Goal: Task Accomplishment & Management: Complete application form

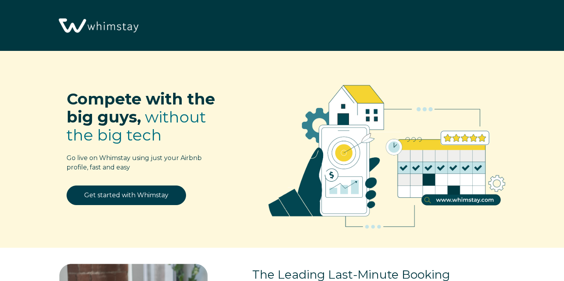
select select "US"
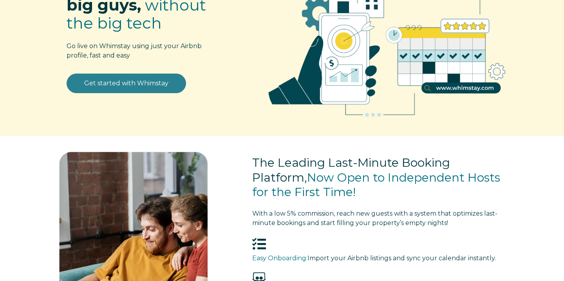
scroll to position [113, 0]
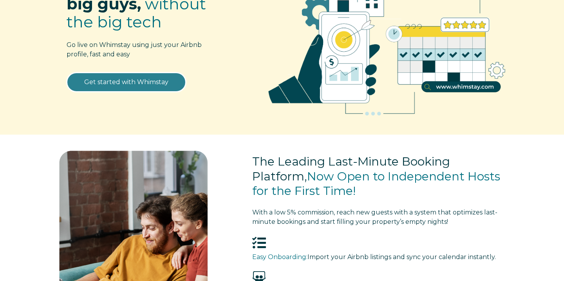
click at [107, 79] on link "Get started with Whimstay" at bounding box center [127, 83] width 120 height 20
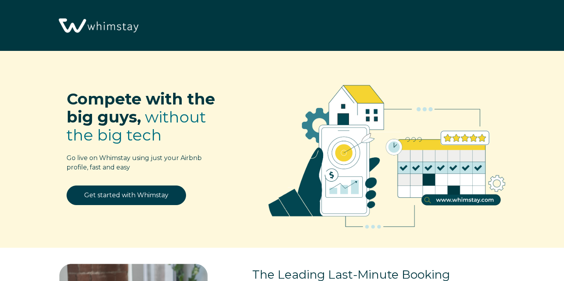
select select "US"
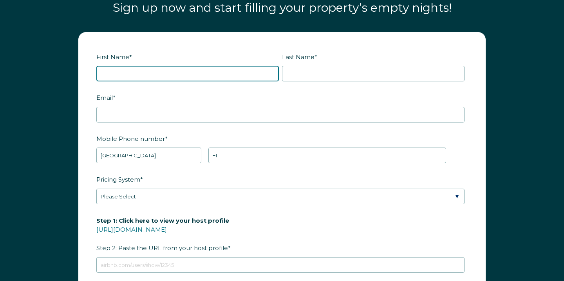
click at [165, 78] on input "First Name *" at bounding box center [187, 74] width 183 height 16
type input "[PERSON_NAME]"
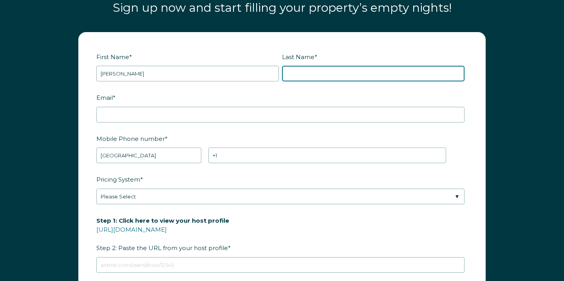
type input "[PERSON_NAME]"
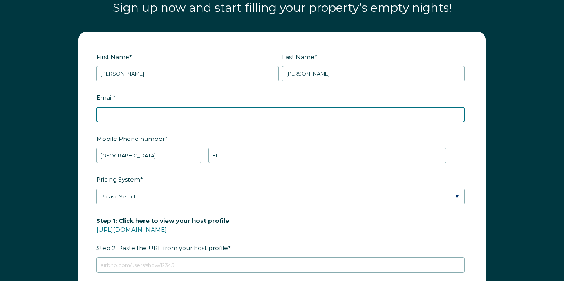
type input "[EMAIL_ADDRESS][DOMAIN_NAME]"
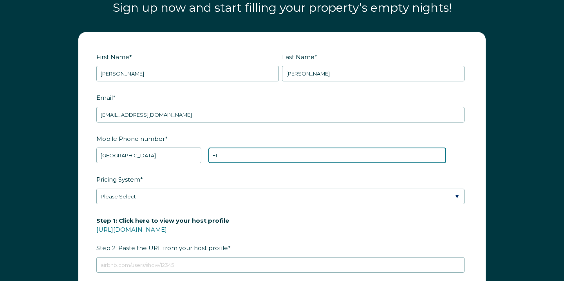
type input "[PHONE_NUMBER]"
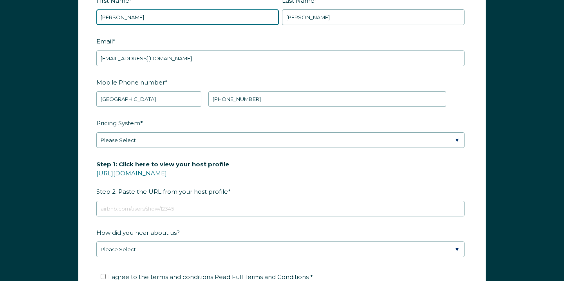
scroll to position [998, 0]
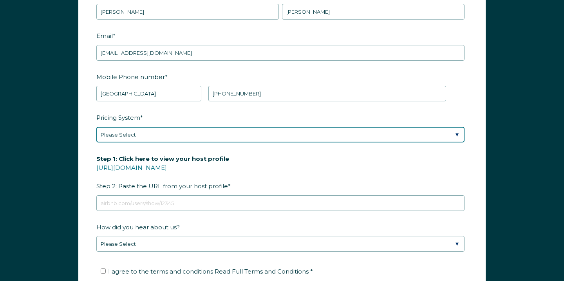
click at [192, 133] on select "Please Select Manual Airbnb Smart Pricing PriceLabs Wheelhouse Beyond Pricing 3…" at bounding box center [280, 135] width 368 height 16
select select "Manual"
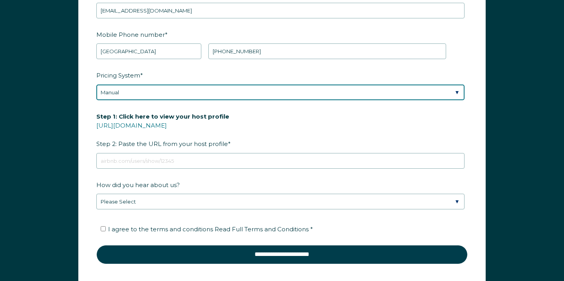
scroll to position [1039, 0]
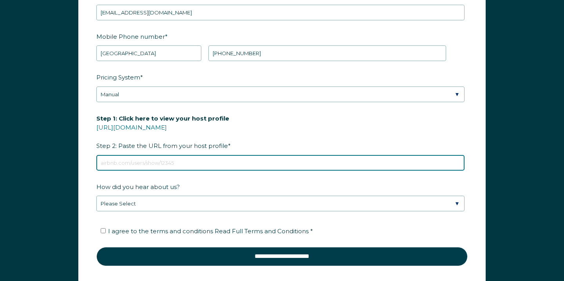
click at [181, 162] on input "Step 1: Click here to view your host profile https://www.airbnb.com/users/show/…" at bounding box center [280, 163] width 368 height 16
type input "v"
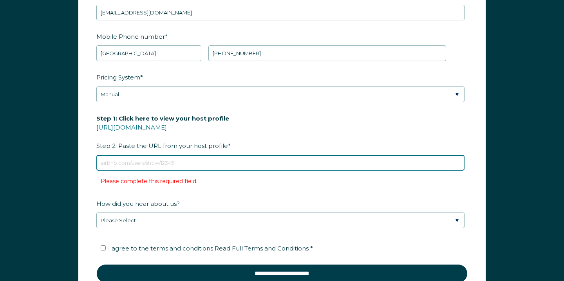
paste input "airbnb.com/h/goherd"
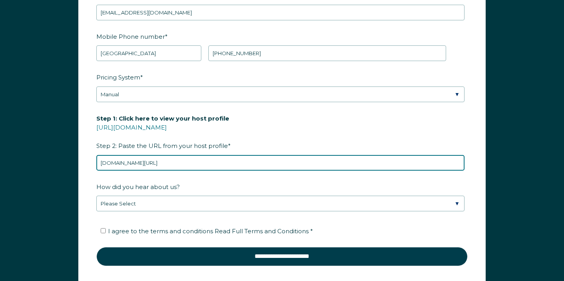
type input "airbnb.com/h/goherd"
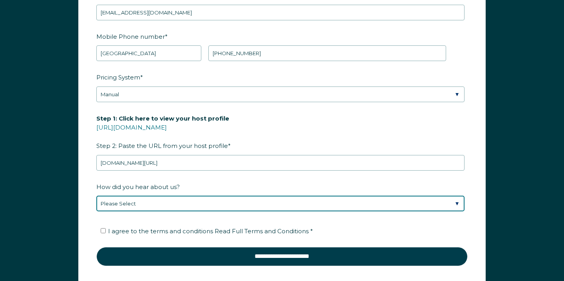
click at [167, 205] on select "Please Select Discovered Whimstay at an event or conference Found Whimstay thro…" at bounding box center [280, 204] width 368 height 16
select select "Social Media"
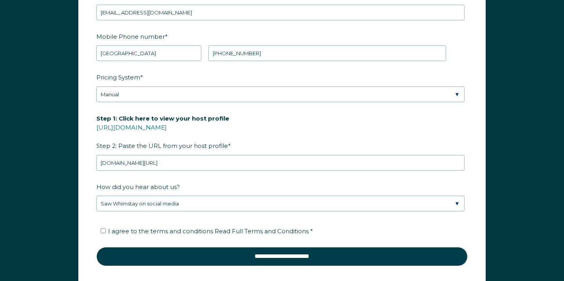
click at [106, 230] on label "I agree to the terms and conditions Read Full Terms and Conditions *" at bounding box center [207, 231] width 212 height 7
click at [106, 230] on input "I agree to the terms and conditions Read Full Terms and Conditions *" at bounding box center [103, 231] width 5 height 5
checkbox input "true"
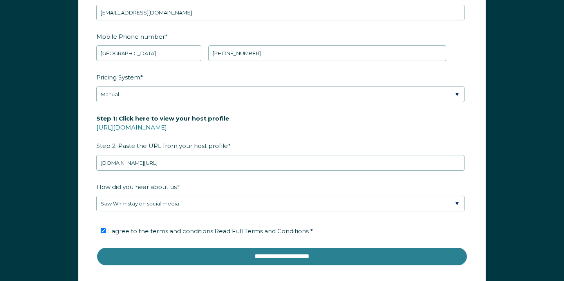
click at [158, 253] on input "**********" at bounding box center [282, 256] width 372 height 19
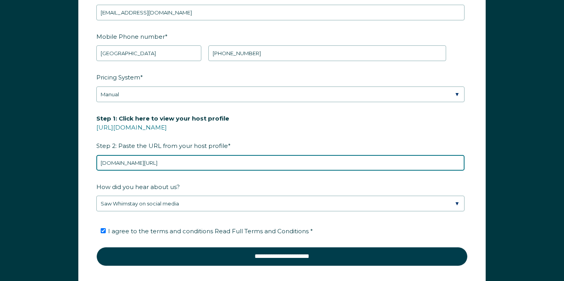
click at [99, 162] on input "airbnb.com/h/goherd" at bounding box center [280, 163] width 368 height 16
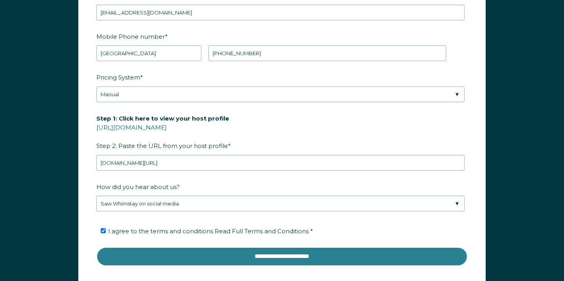
click at [261, 255] on input "**********" at bounding box center [282, 256] width 372 height 19
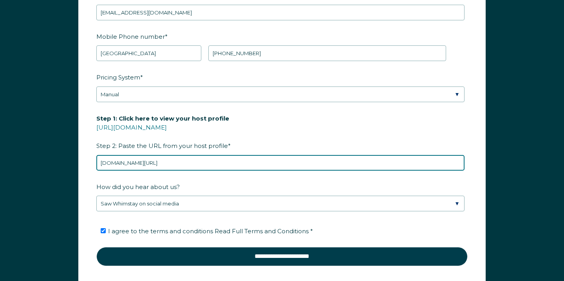
click at [193, 164] on input "www.airbnb.com/h/goherd" at bounding box center [280, 163] width 368 height 16
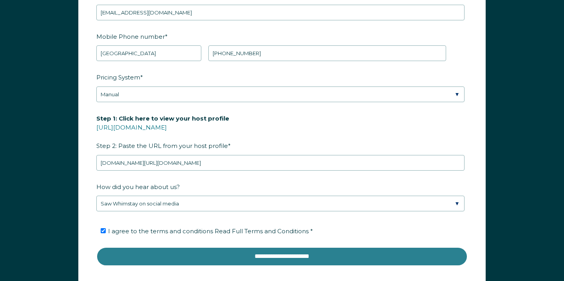
click at [210, 255] on input "**********" at bounding box center [282, 256] width 372 height 19
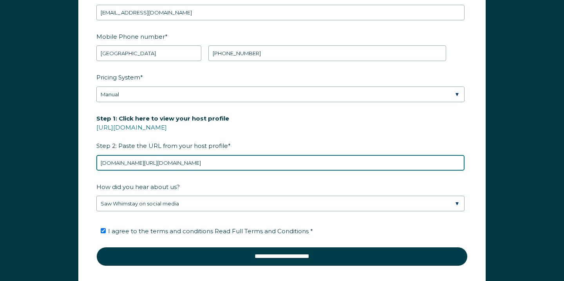
click at [109, 167] on input "www.airbnb.com/h/goherd.com" at bounding box center [280, 163] width 368 height 16
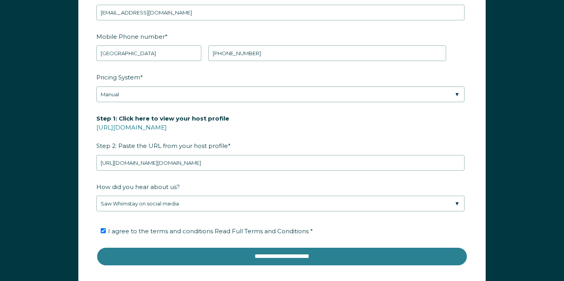
click at [215, 256] on input "**********" at bounding box center [282, 256] width 372 height 19
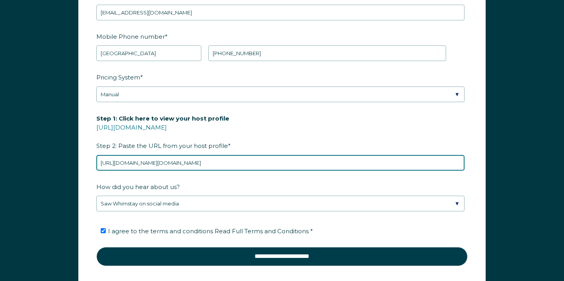
click at [208, 160] on input "https://airbnb.com/h/goherd.com" at bounding box center [280, 163] width 368 height 16
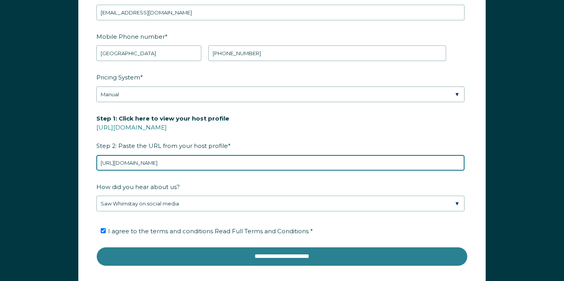
type input "https://airbnb.com/h/goherd"
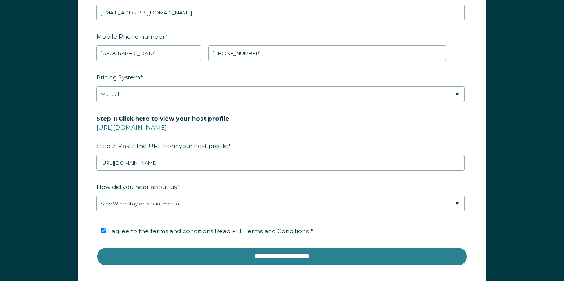
click at [197, 261] on input "**********" at bounding box center [282, 256] width 372 height 19
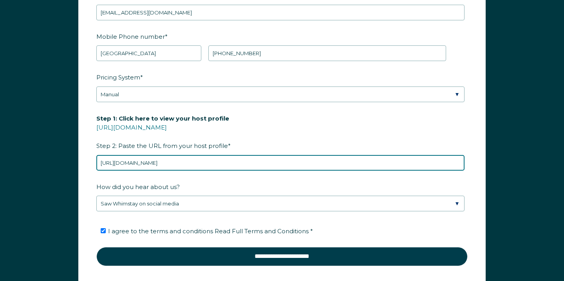
click at [143, 163] on input "https://airbnb.com/h/goherd" at bounding box center [280, 163] width 368 height 16
paste input "airbnb.com/h/goherd"
click at [102, 164] on input "airbnb.com/h/goherd" at bounding box center [280, 163] width 368 height 16
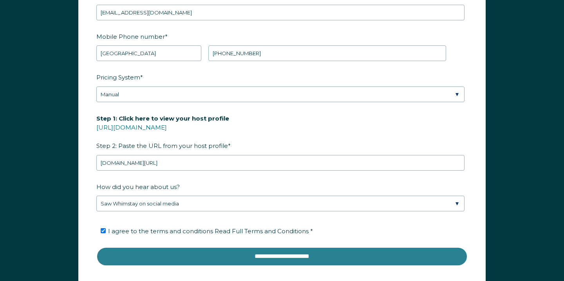
click at [246, 254] on input "**********" at bounding box center [282, 256] width 372 height 19
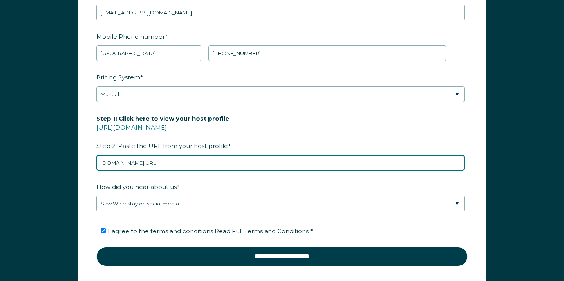
click at [167, 163] on input "airbnb.com/h/goherd" at bounding box center [280, 163] width 368 height 16
paste input "https://www.airbnb.com/hosting/listings/editor/23882194/details/custom-link"
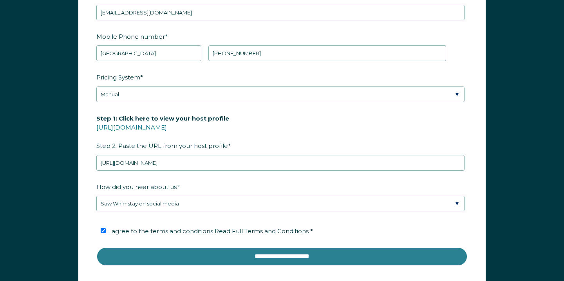
click at [214, 250] on input "**********" at bounding box center [282, 256] width 372 height 19
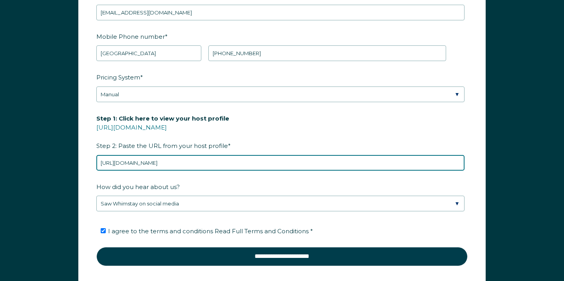
click at [314, 160] on input "https://www.airbnb.com/hosting/listings/editor/23882194/details/custom-link" at bounding box center [280, 163] width 368 height 16
type input "https://www.airbnb.com/hosting/listings/editor/2388"
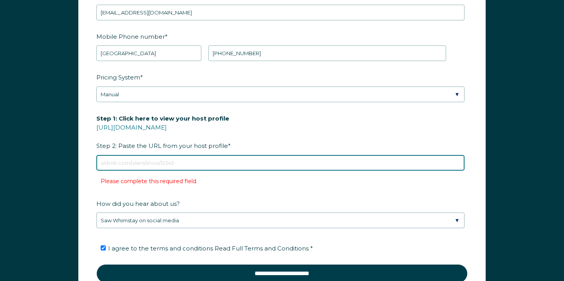
click at [160, 163] on input "Step 1: Click here to view your host profile https://www.airbnb.com/users/show/…" at bounding box center [280, 163] width 368 height 16
paste input "https://www.airbnb.com/hosting/listings/editor/23882194/details/custom-link"
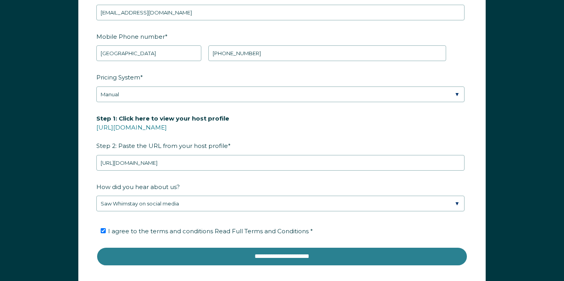
click at [219, 252] on input "**********" at bounding box center [282, 256] width 372 height 19
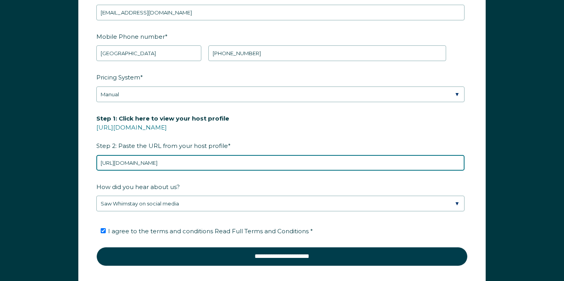
click at [247, 164] on input "https://www.airbnb.com/hosting/listings/editor/23882194/details/custom-link" at bounding box center [280, 163] width 368 height 16
paste input "airbnb.com/h/goherd"
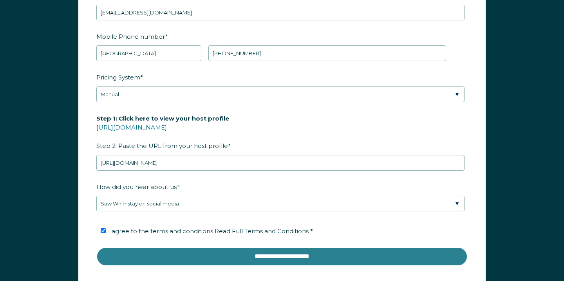
click at [228, 261] on input "**********" at bounding box center [282, 256] width 372 height 19
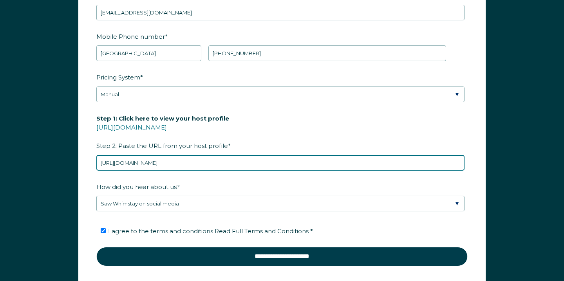
click at [118, 165] on input "https://airbnb.com/h/goherd" at bounding box center [280, 163] width 368 height 16
click at [119, 165] on input "https://airbnb.com/h/goherd" at bounding box center [280, 163] width 368 height 16
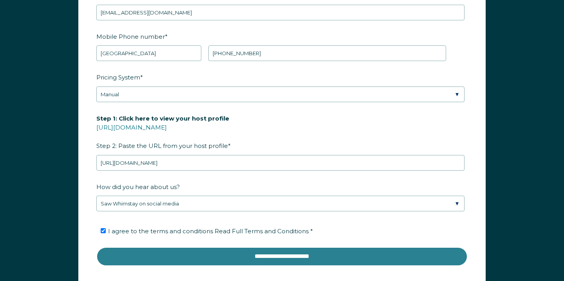
click at [172, 254] on input "**********" at bounding box center [282, 256] width 372 height 19
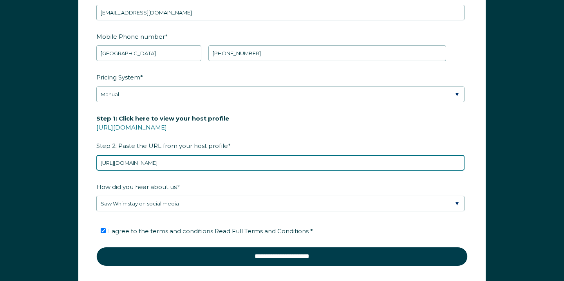
click at [239, 163] on input "https://www.airbnb.com/h/goherd" at bounding box center [280, 163] width 368 height 16
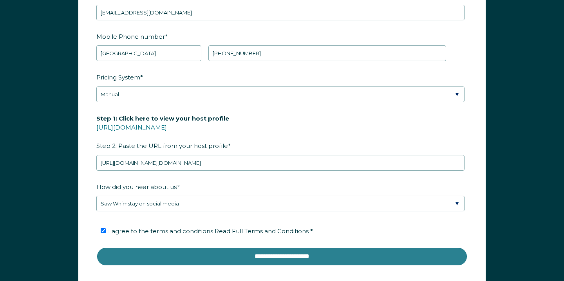
click at [262, 259] on input "**********" at bounding box center [282, 256] width 372 height 19
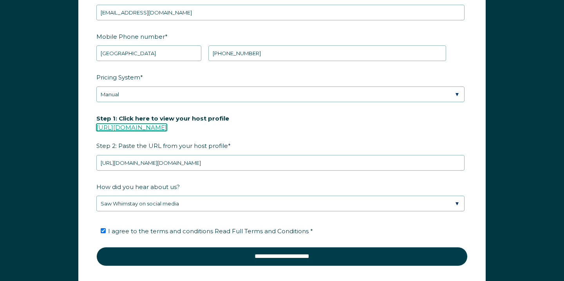
click at [167, 128] on link "https://www.airbnb.com/users/show/" at bounding box center [131, 127] width 71 height 7
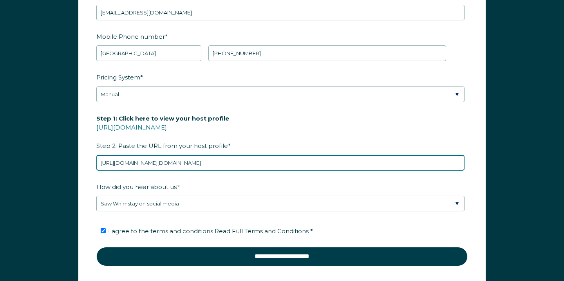
click at [176, 160] on input "https://www.airbnb.com/h/goherd.com" at bounding box center [280, 163] width 368 height 16
paste input "users/show/65662140"
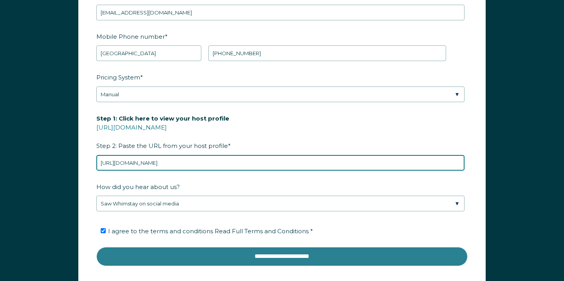
type input "https://www.airbnb.com/users/show/65662140"
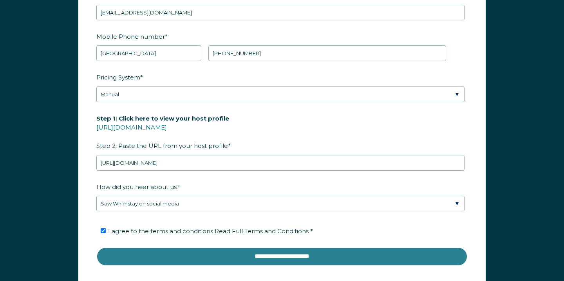
click at [207, 253] on input "**********" at bounding box center [282, 256] width 372 height 19
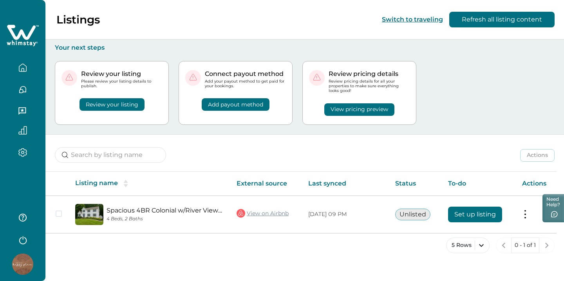
click at [118, 105] on button "Review your listing" at bounding box center [112, 104] width 65 height 13
click at [126, 109] on button "Review your listing" at bounding box center [112, 104] width 65 height 13
click at [232, 106] on button "Add payout method" at bounding box center [236, 104] width 68 height 13
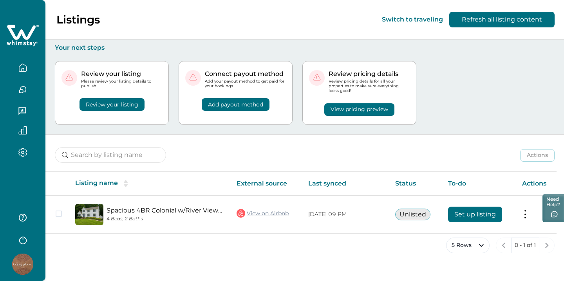
click at [347, 111] on button "View pricing preview" at bounding box center [360, 109] width 70 height 13
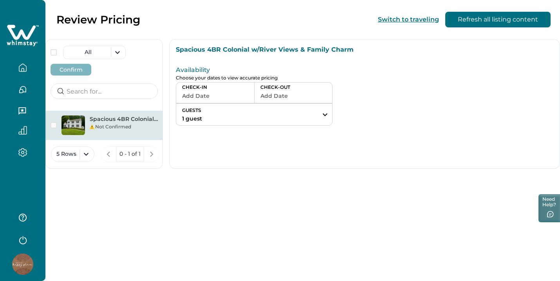
click at [228, 92] on button "Add Date" at bounding box center [215, 96] width 66 height 11
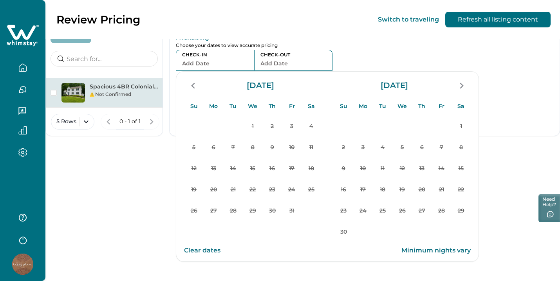
scroll to position [37, 0]
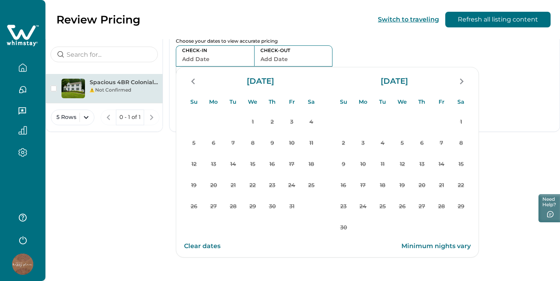
click at [363, 45] on div "Availability Choose your dates to view accurate pricing CHECK-IN Add Date CHECK…" at bounding box center [285, 57] width 219 height 63
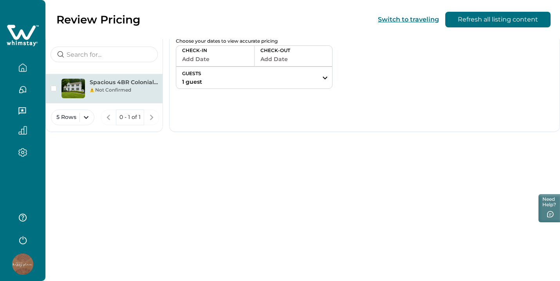
click at [131, 87] on div "Not Confirmed" at bounding box center [124, 90] width 68 height 7
click at [126, 88] on div "Not Confirmed" at bounding box center [124, 90] width 68 height 7
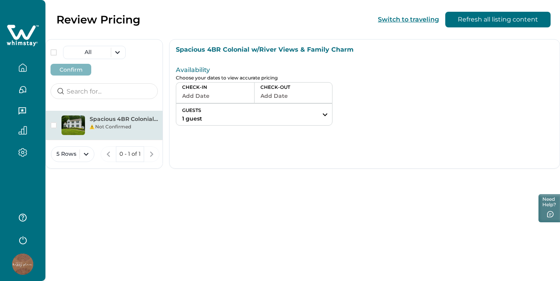
click at [25, 69] on icon "button" at bounding box center [22, 67] width 9 height 9
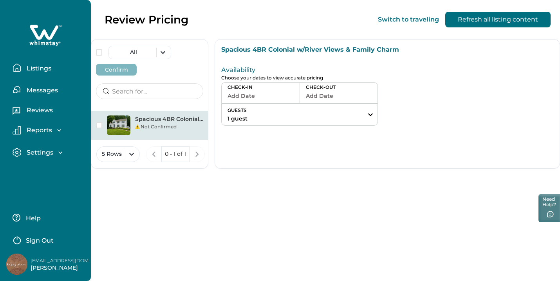
click at [25, 69] on p "Listings" at bounding box center [37, 69] width 27 height 8
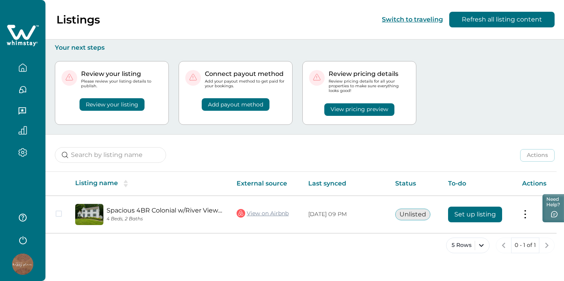
click at [158, 107] on div "Review your listing" at bounding box center [112, 100] width 101 height 22
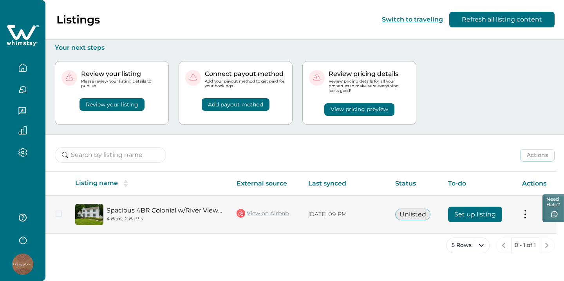
click at [487, 214] on button "Set up listing" at bounding box center [475, 215] width 54 height 16
click at [472, 217] on button "Set up listing" at bounding box center [475, 215] width 54 height 16
click at [525, 218] on button at bounding box center [525, 214] width 6 height 8
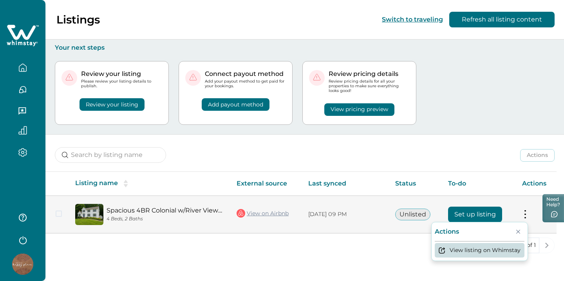
click at [484, 254] on button "View listing on Whimstay" at bounding box center [480, 250] width 90 height 15
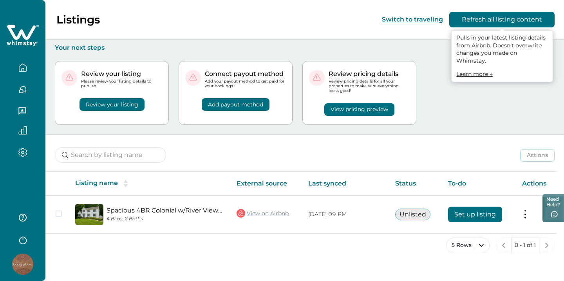
click at [498, 24] on button "Refresh all listing content" at bounding box center [502, 20] width 105 height 16
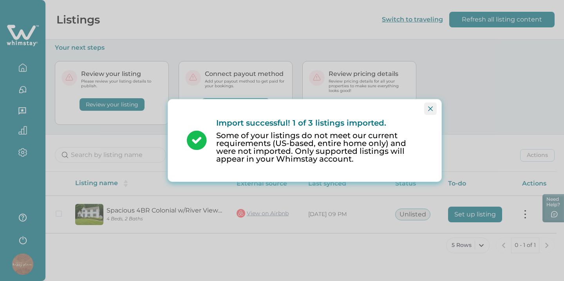
click at [431, 103] on button "Close" at bounding box center [430, 109] width 13 height 13
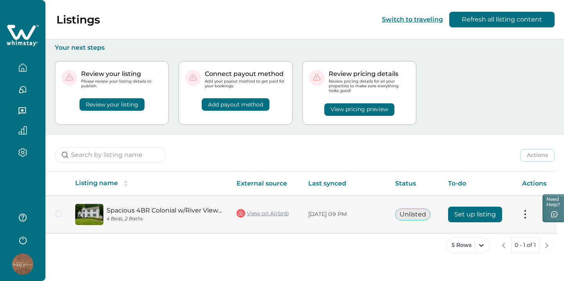
click at [467, 208] on button "Set up listing" at bounding box center [475, 215] width 54 height 16
click at [61, 215] on span at bounding box center [59, 214] width 6 height 6
click at [470, 214] on button "Set up listing" at bounding box center [475, 215] width 54 height 16
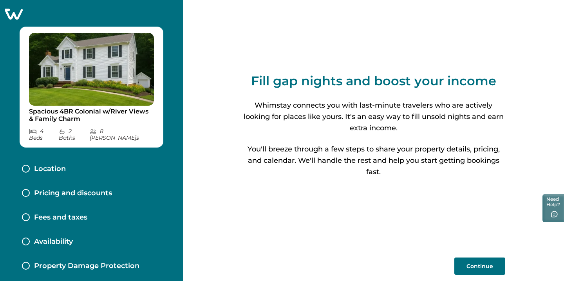
click at [490, 271] on button "Continue" at bounding box center [480, 266] width 51 height 17
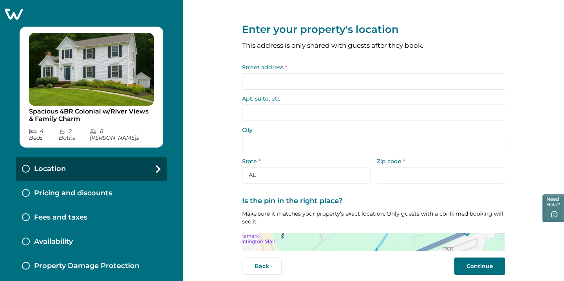
click at [333, 84] on input "Street address *" at bounding box center [373, 81] width 263 height 16
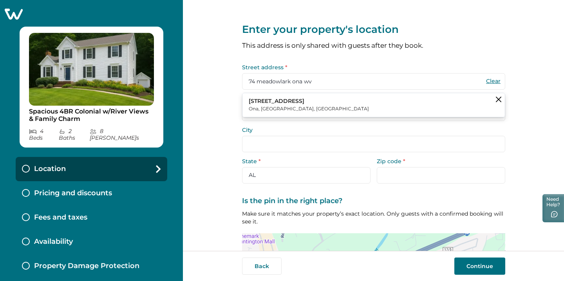
click at [287, 113] on button "74 Meadowlark Drive Ona, WV, USA" at bounding box center [374, 105] width 263 height 24
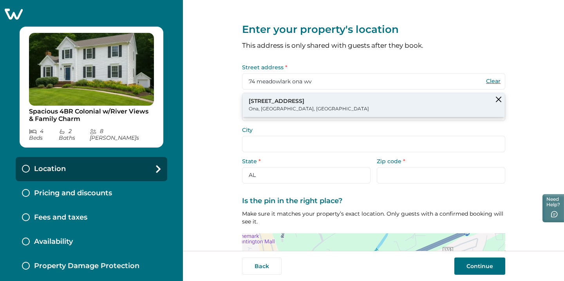
type input "74 Meadowlark Dr"
type input "Ona"
select select "WV"
type input "25545"
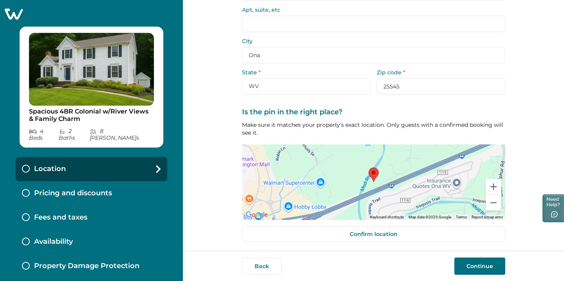
scroll to position [91, 0]
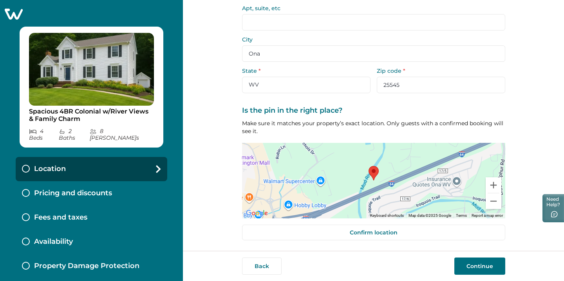
click at [471, 268] on button "Continue" at bounding box center [480, 266] width 51 height 17
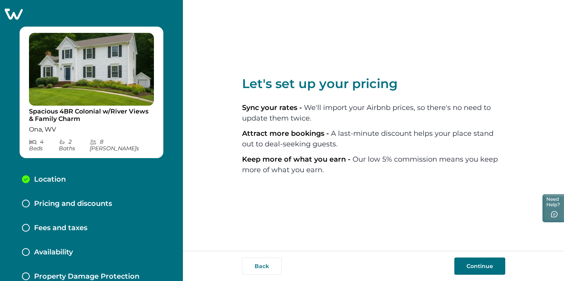
click at [490, 267] on button "Continue" at bounding box center [480, 266] width 51 height 17
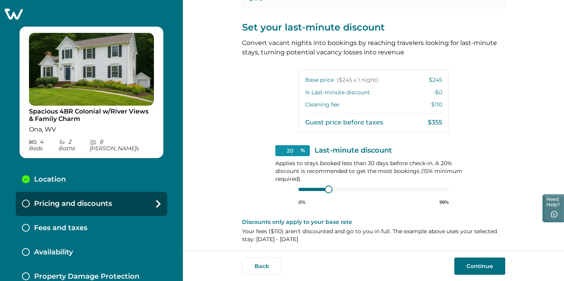
scroll to position [167, 0]
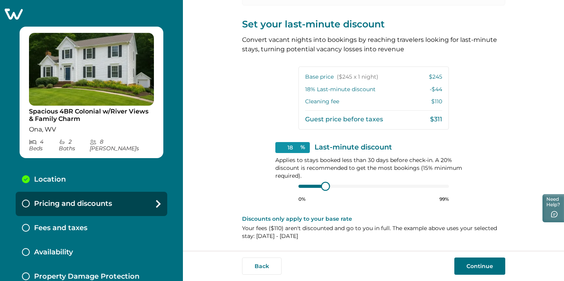
click at [323, 185] on div at bounding box center [374, 186] width 151 height 6
type input "15"
click at [312, 189] on div at bounding box center [374, 186] width 151 height 6
click at [484, 269] on button "Continue" at bounding box center [480, 266] width 51 height 17
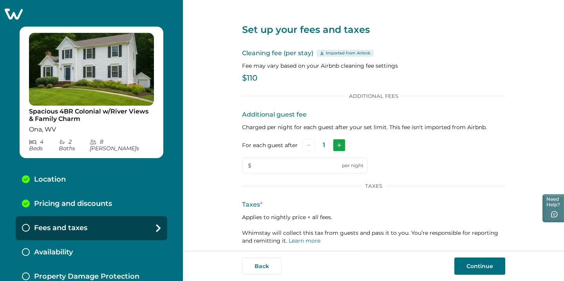
click at [337, 145] on icon "Add" at bounding box center [339, 145] width 4 height 4
click at [335, 145] on button "Add" at bounding box center [339, 145] width 13 height 13
click at [335, 145] on button "Add" at bounding box center [340, 145] width 13 height 13
click at [335, 145] on button "Add" at bounding box center [341, 145] width 13 height 13
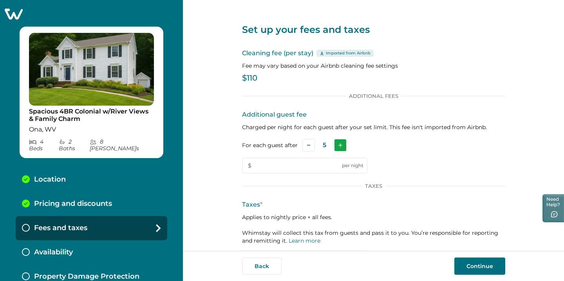
click at [335, 145] on button "Add" at bounding box center [340, 145] width 13 height 13
click at [335, 144] on button "Add" at bounding box center [341, 145] width 13 height 13
click at [317, 167] on input "text" at bounding box center [304, 166] width 125 height 16
type input "1"
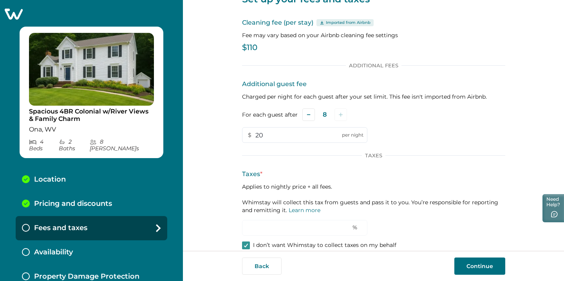
scroll to position [42, 0]
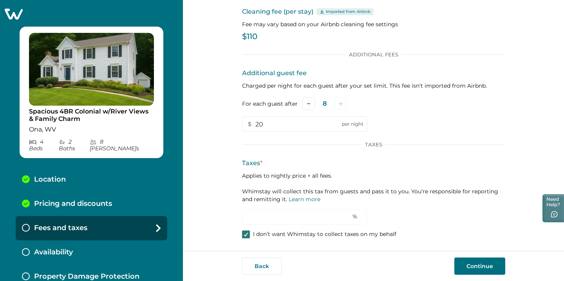
type input "20"
click at [244, 234] on icon at bounding box center [246, 235] width 5 height 4
type input "0"
click at [248, 236] on label "I don’t want Whimstay to collect taxes on my behalf" at bounding box center [319, 235] width 154 height 8
click at [244, 234] on icon at bounding box center [246, 235] width 5 height 4
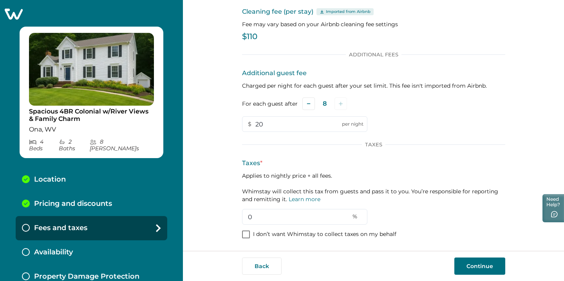
click at [246, 232] on span at bounding box center [246, 235] width 8 height 8
click at [483, 273] on button "Continue" at bounding box center [480, 266] width 51 height 17
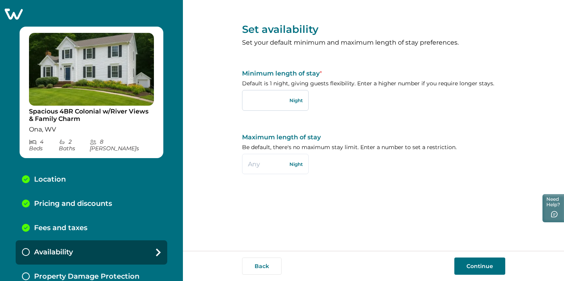
click at [286, 100] on input "text" at bounding box center [275, 100] width 67 height 20
type input "1"
click at [266, 165] on input "text" at bounding box center [275, 164] width 67 height 20
type input "30"
click at [272, 170] on input "30" at bounding box center [275, 164] width 67 height 20
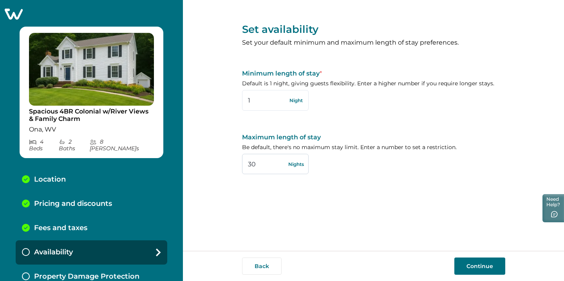
click at [272, 170] on input "30" at bounding box center [275, 164] width 67 height 20
click at [475, 265] on button "Continue" at bounding box center [480, 266] width 51 height 17
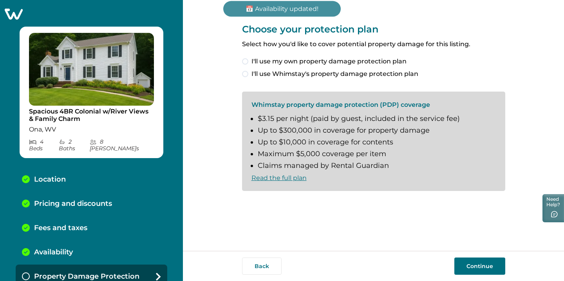
scroll to position [1, 0]
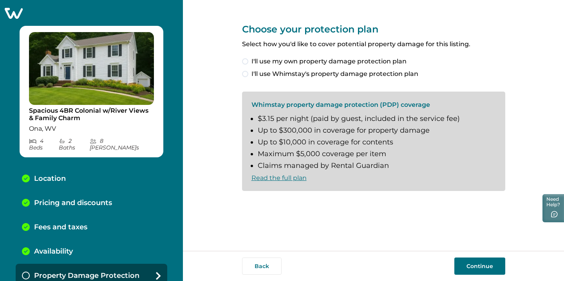
click at [299, 178] on link "Read the full plan" at bounding box center [279, 177] width 55 height 7
click at [472, 267] on button "Continue" at bounding box center [480, 266] width 51 height 17
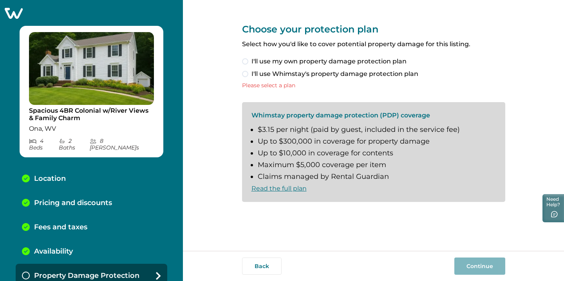
click at [250, 76] on label "I'll use Whimstay's property damage protection plan" at bounding box center [373, 73] width 263 height 9
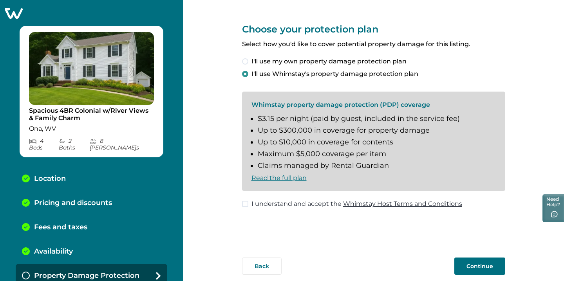
click at [254, 199] on div "Choose your protection plan Select how you'd like to cover potential property d…" at bounding box center [373, 110] width 263 height 220
click at [244, 206] on span at bounding box center [245, 204] width 6 height 6
click at [485, 268] on button "Continue" at bounding box center [480, 266] width 51 height 17
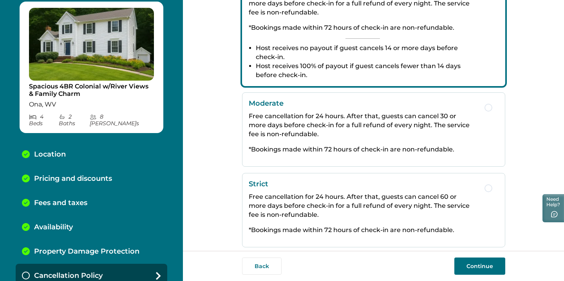
scroll to position [178, 0]
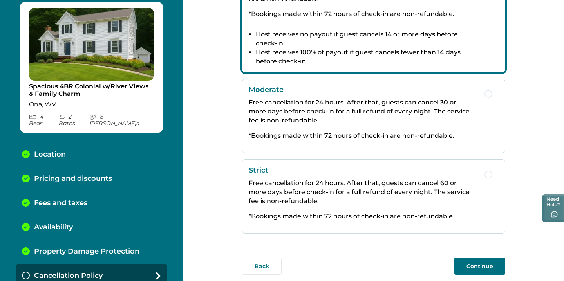
click at [483, 263] on button "Continue" at bounding box center [480, 266] width 51 height 17
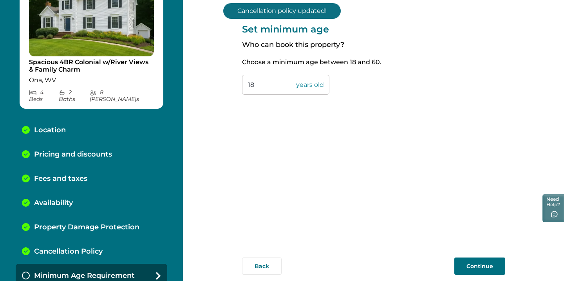
scroll to position [49, 0]
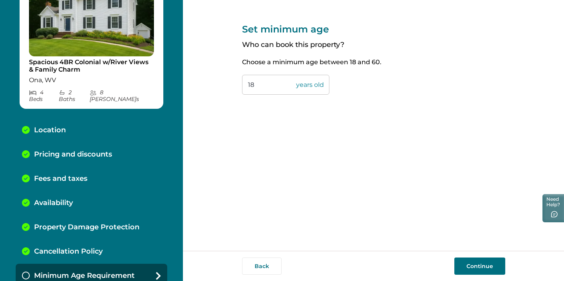
click at [488, 263] on button "Continue" at bounding box center [480, 266] width 51 height 17
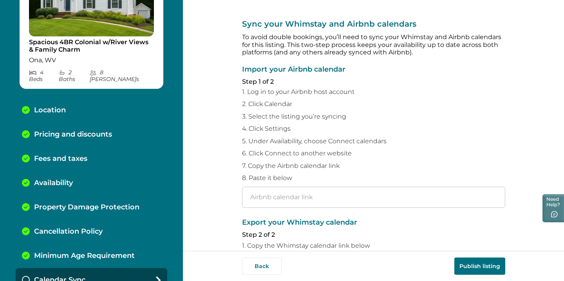
scroll to position [4, 0]
click at [304, 196] on input "text" at bounding box center [373, 197] width 263 height 21
paste input "[URL][DOMAIN_NAME]"
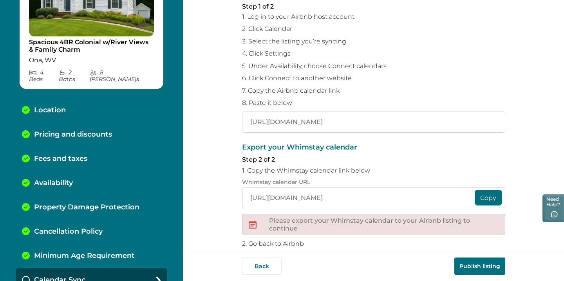
scroll to position [85, 0]
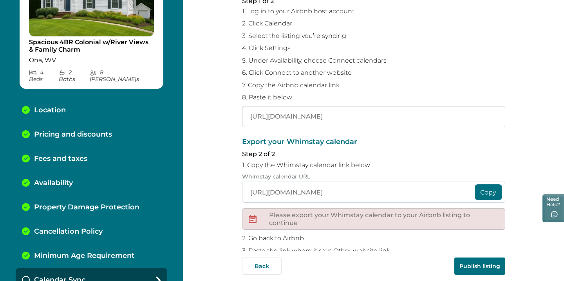
type input "[URL][DOMAIN_NAME]"
click at [290, 193] on input "[URL][DOMAIN_NAME]" at bounding box center [373, 192] width 263 height 21
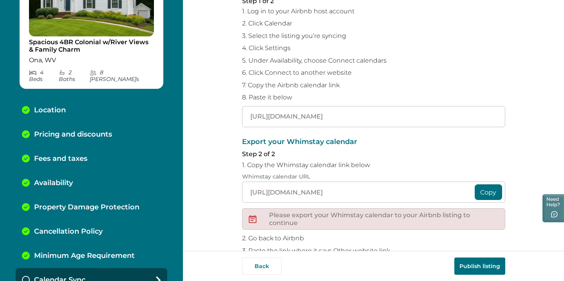
click at [490, 196] on button "Copy" at bounding box center [488, 193] width 27 height 16
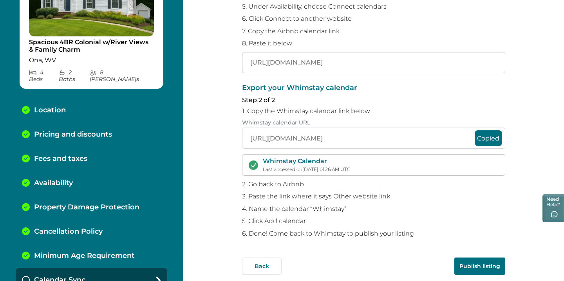
scroll to position [138, 0]
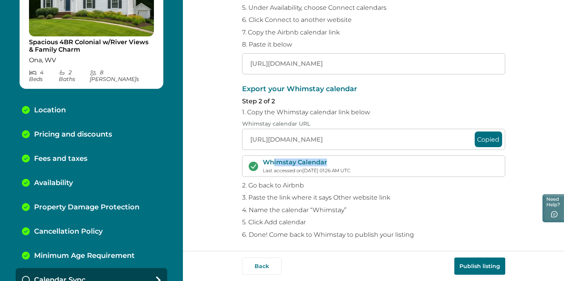
drag, startPoint x: 329, startPoint y: 161, endPoint x: 271, endPoint y: 162, distance: 58.0
click at [271, 162] on p "Whimstay Calendar" at bounding box center [306, 163] width 87 height 8
click at [281, 163] on p "Whimstay Calendar" at bounding box center [306, 163] width 87 height 8
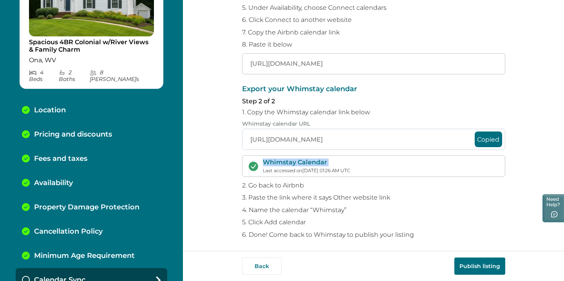
scroll to position [141, 0]
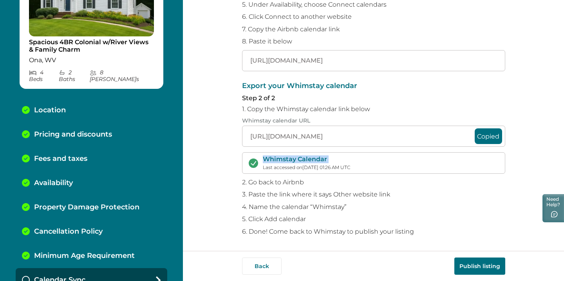
click at [474, 263] on button "Publish listing" at bounding box center [480, 266] width 51 height 17
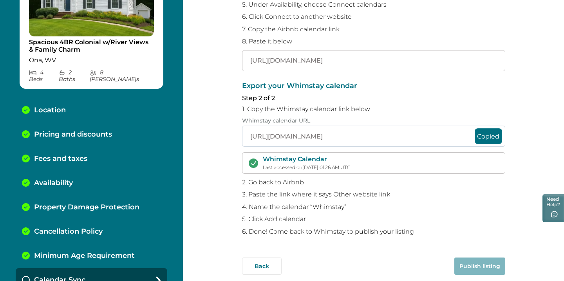
click at [271, 134] on input "[URL][DOMAIN_NAME]" at bounding box center [373, 136] width 263 height 21
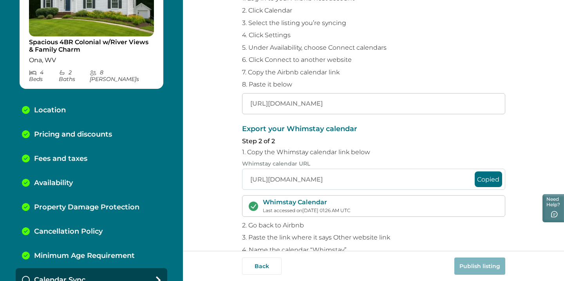
scroll to position [99, 0]
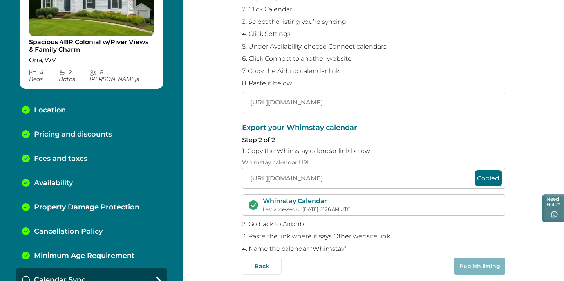
click at [365, 100] on input "[URL][DOMAIN_NAME]" at bounding box center [373, 102] width 263 height 21
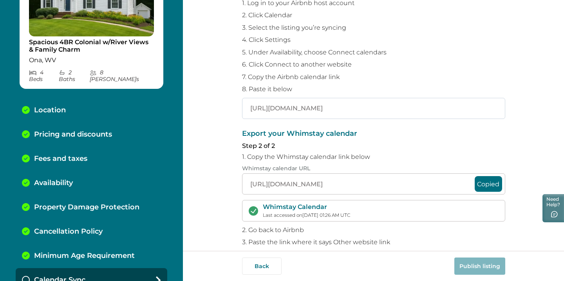
click at [309, 111] on input "[URL][DOMAIN_NAME]" at bounding box center [373, 108] width 263 height 21
paste input "[URL][DOMAIN_NAME]"
type input "[URL][DOMAIN_NAME]"
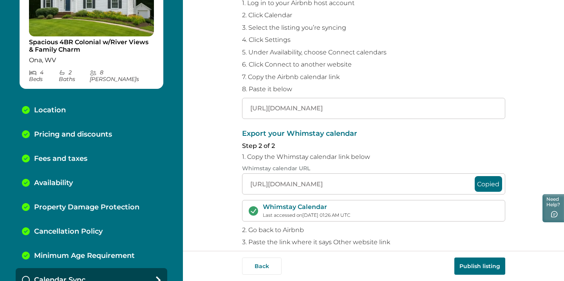
scroll to position [0, 0]
click at [469, 263] on button "Publish listing" at bounding box center [480, 266] width 51 height 17
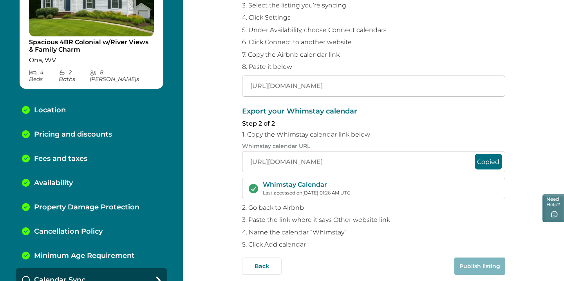
scroll to position [141, 0]
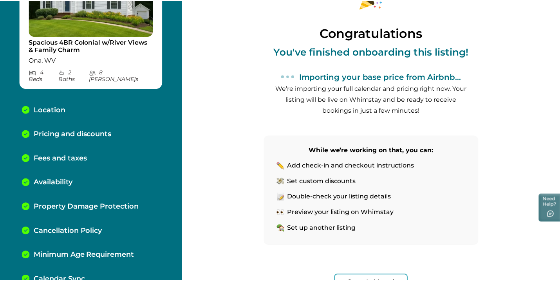
scroll to position [99, 0]
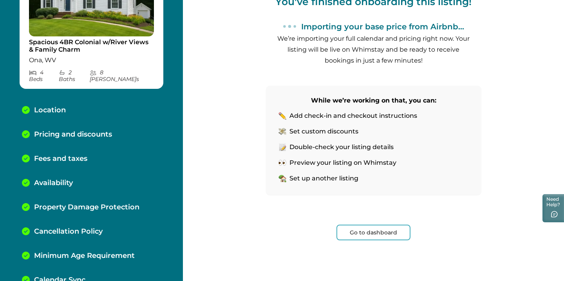
click at [387, 236] on button "Go to dashboard" at bounding box center [374, 233] width 74 height 16
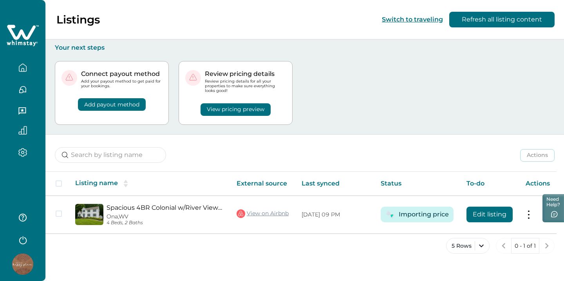
click at [227, 112] on button "View pricing preview" at bounding box center [236, 109] width 70 height 13
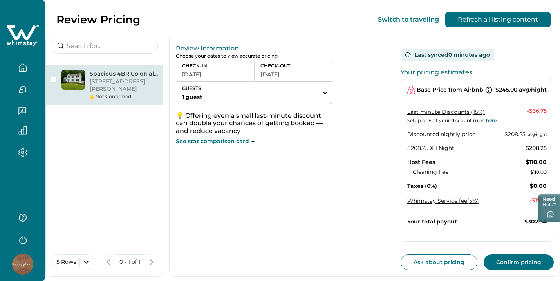
scroll to position [61, 0]
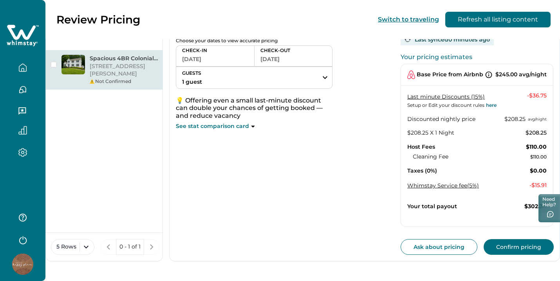
click at [522, 247] on button "Confirm pricing" at bounding box center [519, 247] width 70 height 16
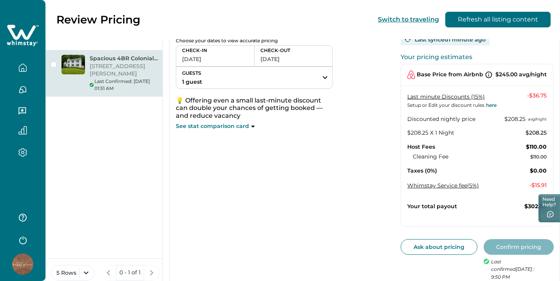
click at [22, 67] on icon "button" at bounding box center [22, 67] width 9 height 9
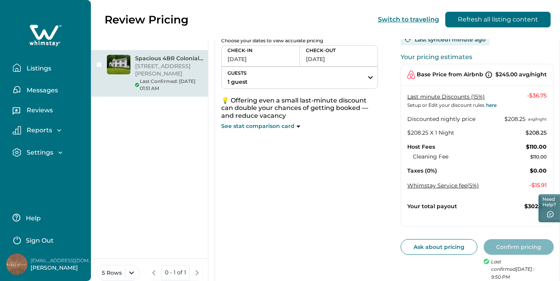
click at [55, 152] on div "Settings" at bounding box center [42, 153] width 43 height 8
click at [51, 170] on p "Profile details" at bounding box center [47, 170] width 46 height 8
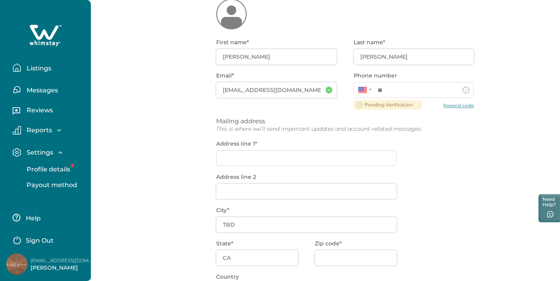
type input "**********"
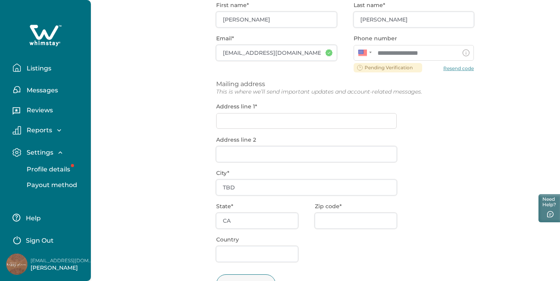
scroll to position [96, 0]
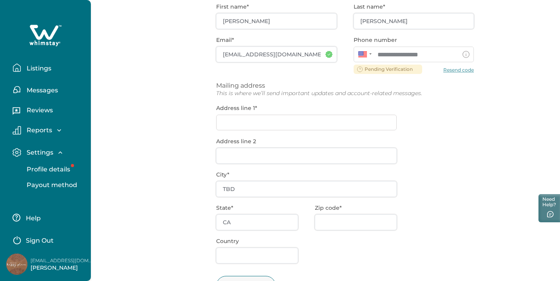
click at [243, 225] on div "**********" at bounding box center [345, 155] width 258 height 323
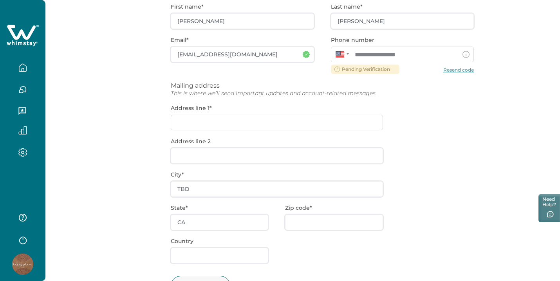
click at [243, 225] on div "**********" at bounding box center [322, 155] width 303 height 323
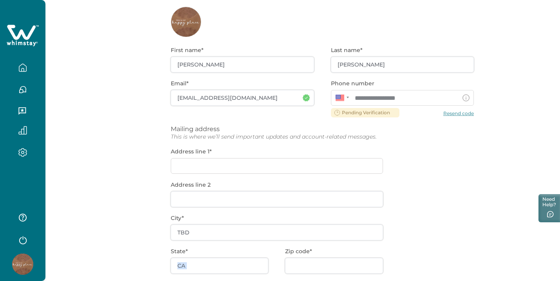
scroll to position [49, 0]
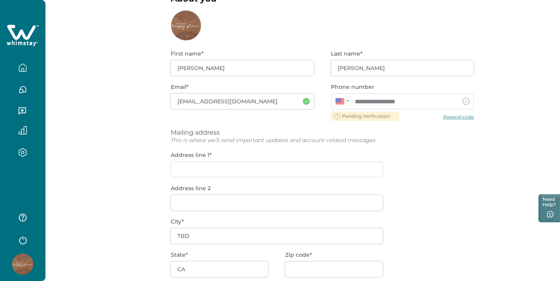
click at [457, 121] on div "**********" at bounding box center [322, 202] width 303 height 323
click at [26, 151] on icon "button" at bounding box center [23, 153] width 8 height 8
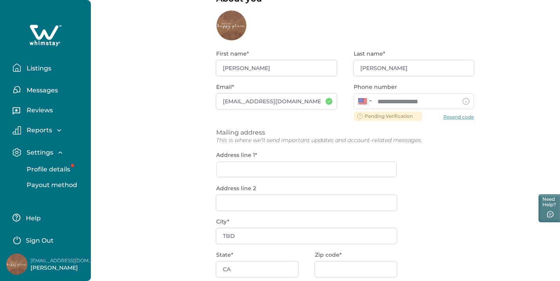
click at [470, 120] on div "**********" at bounding box center [345, 202] width 258 height 323
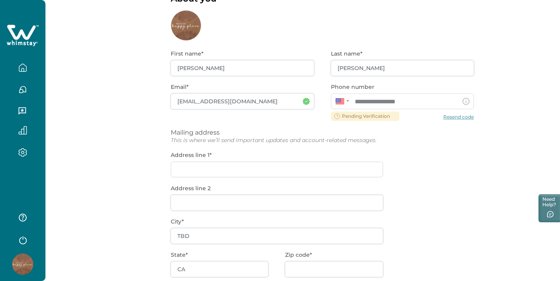
click at [465, 119] on div "**********" at bounding box center [322, 202] width 303 height 323
click at [457, 118] on div "**********" at bounding box center [322, 202] width 303 height 323
click at [350, 120] on div "**********" at bounding box center [322, 202] width 303 height 323
click at [22, 85] on icon "button" at bounding box center [22, 89] width 9 height 9
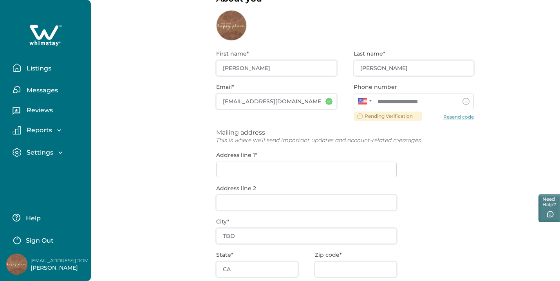
scroll to position [0, 0]
